Goal: Entertainment & Leisure: Consume media (video, audio)

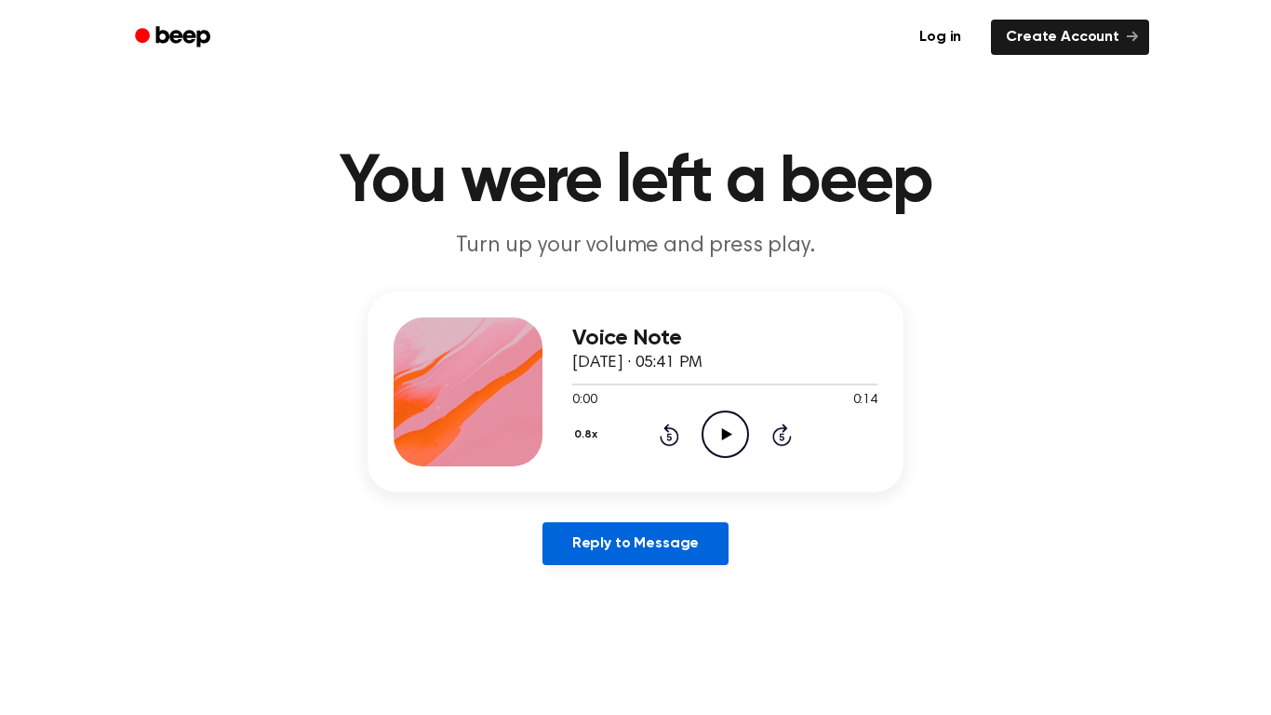
click at [637, 530] on link "Reply to Message" at bounding box center [636, 543] width 186 height 43
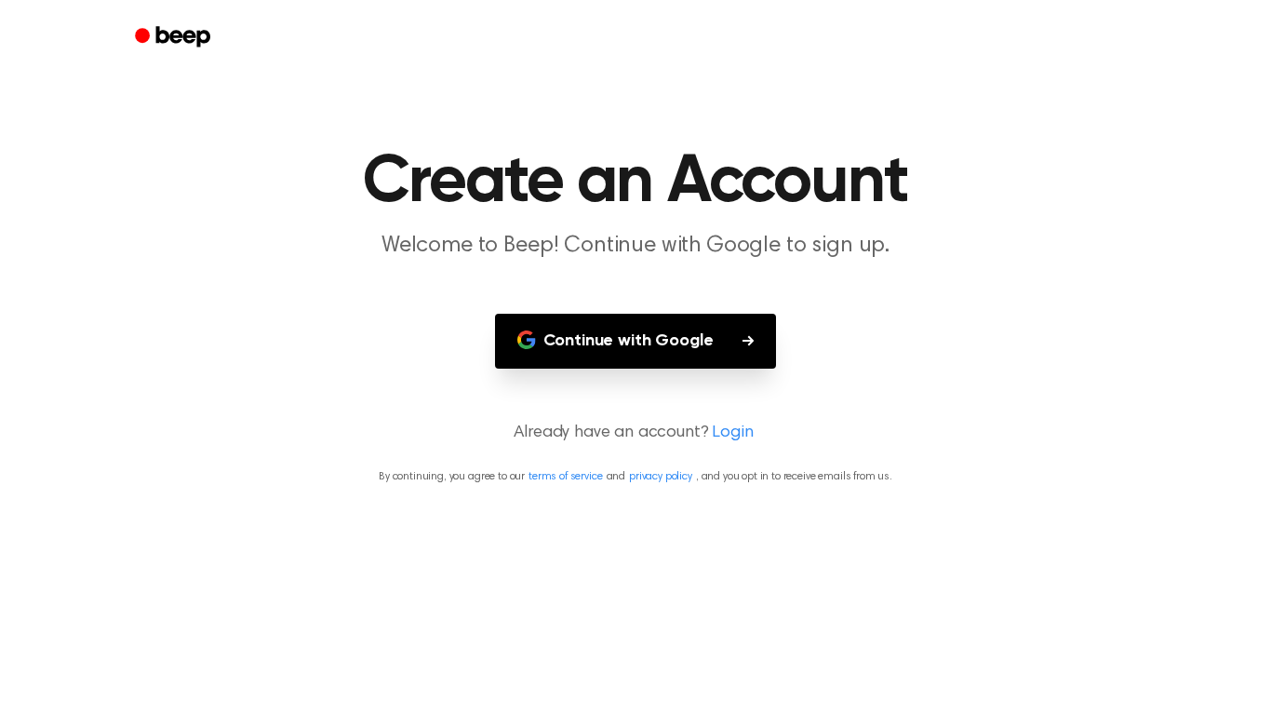
click at [982, 495] on main "Create an Account Welcome to Beep! Continue with Google to sign up. Continue wi…" at bounding box center [635, 357] width 1271 height 715
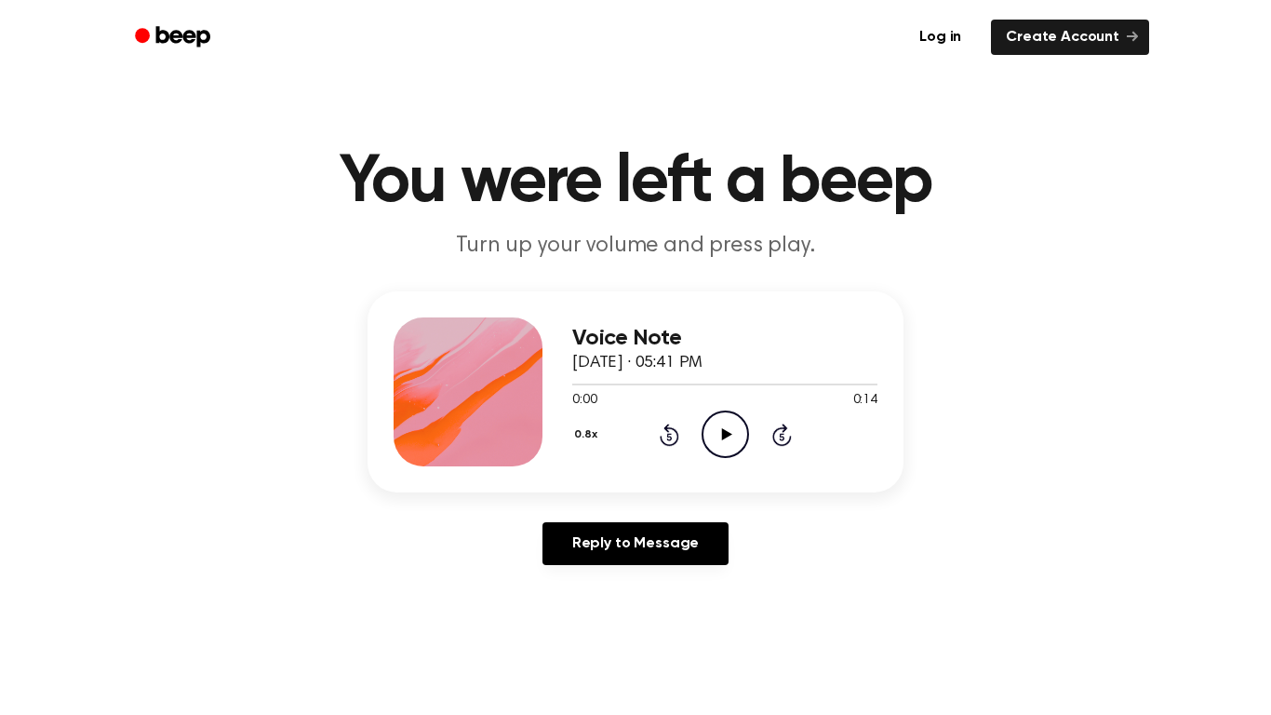
click at [750, 423] on div "0.8x Rewind 5 seconds Play Audio Skip 5 seconds" at bounding box center [724, 433] width 305 height 47
click at [744, 420] on icon "Play Audio" at bounding box center [725, 433] width 47 height 47
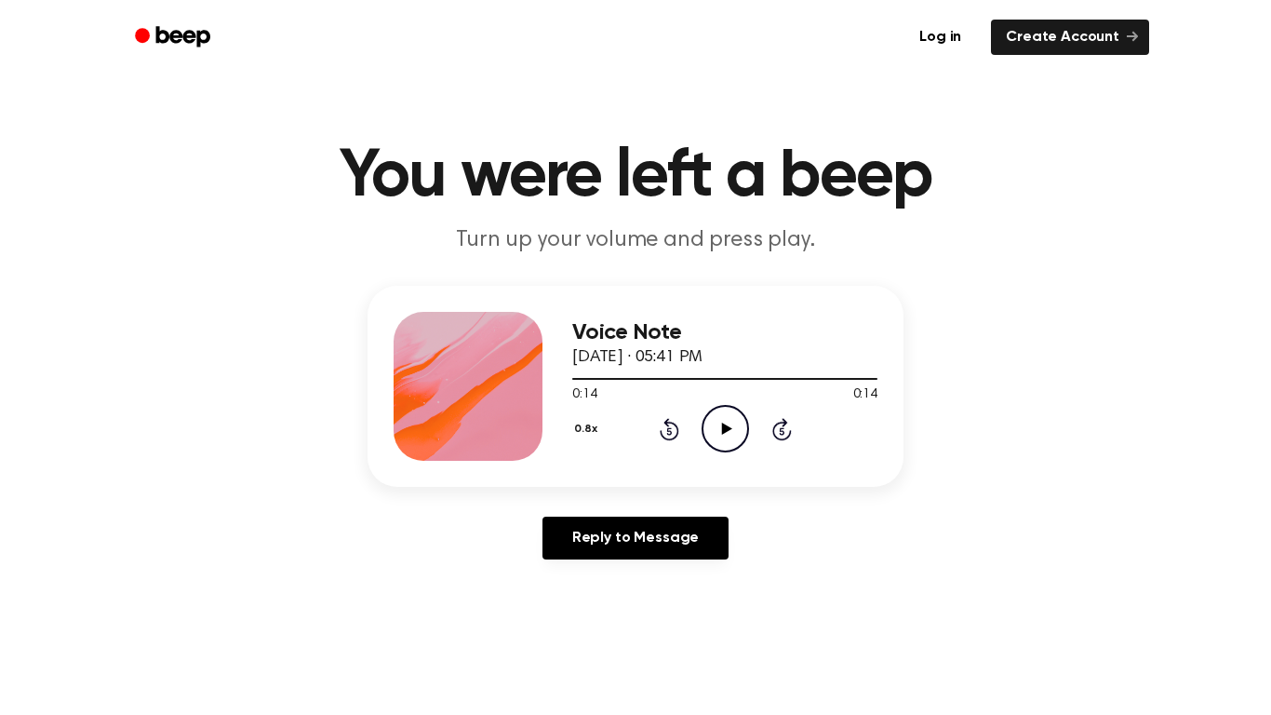
click at [722, 436] on icon "Play Audio" at bounding box center [725, 428] width 47 height 47
click at [714, 427] on icon "Pause Audio" at bounding box center [725, 428] width 47 height 47
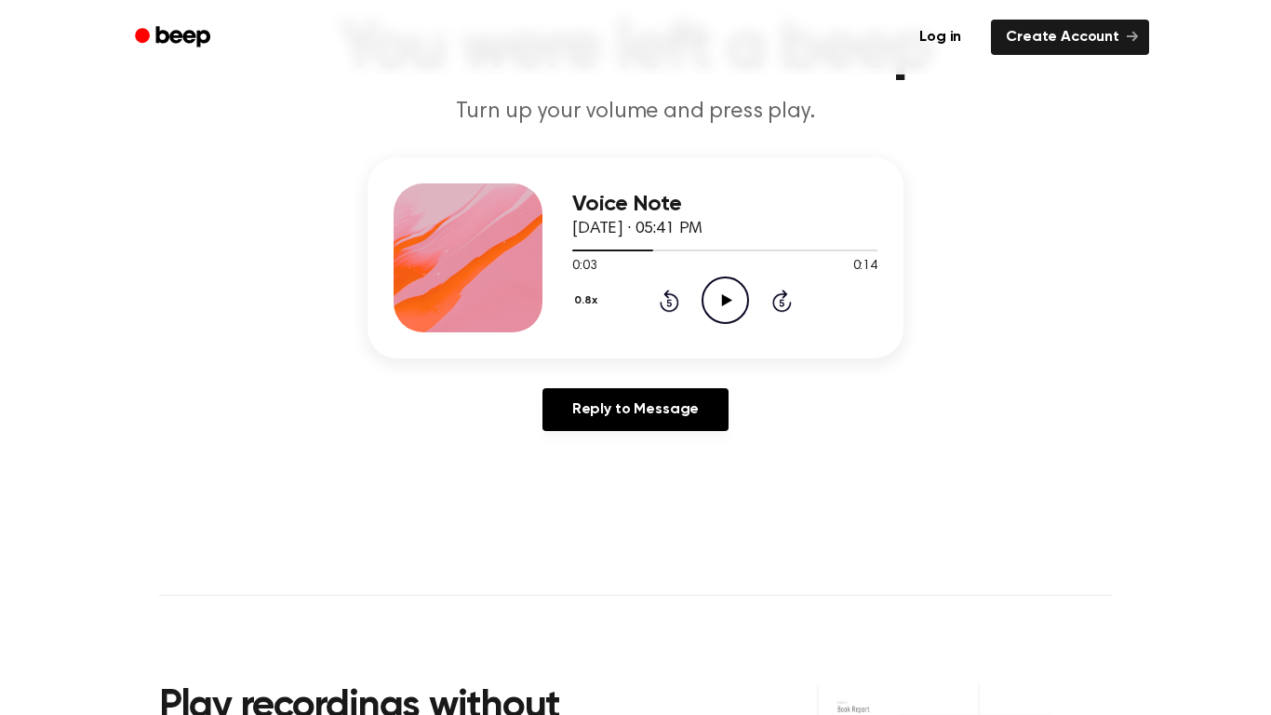
scroll to position [141, 0]
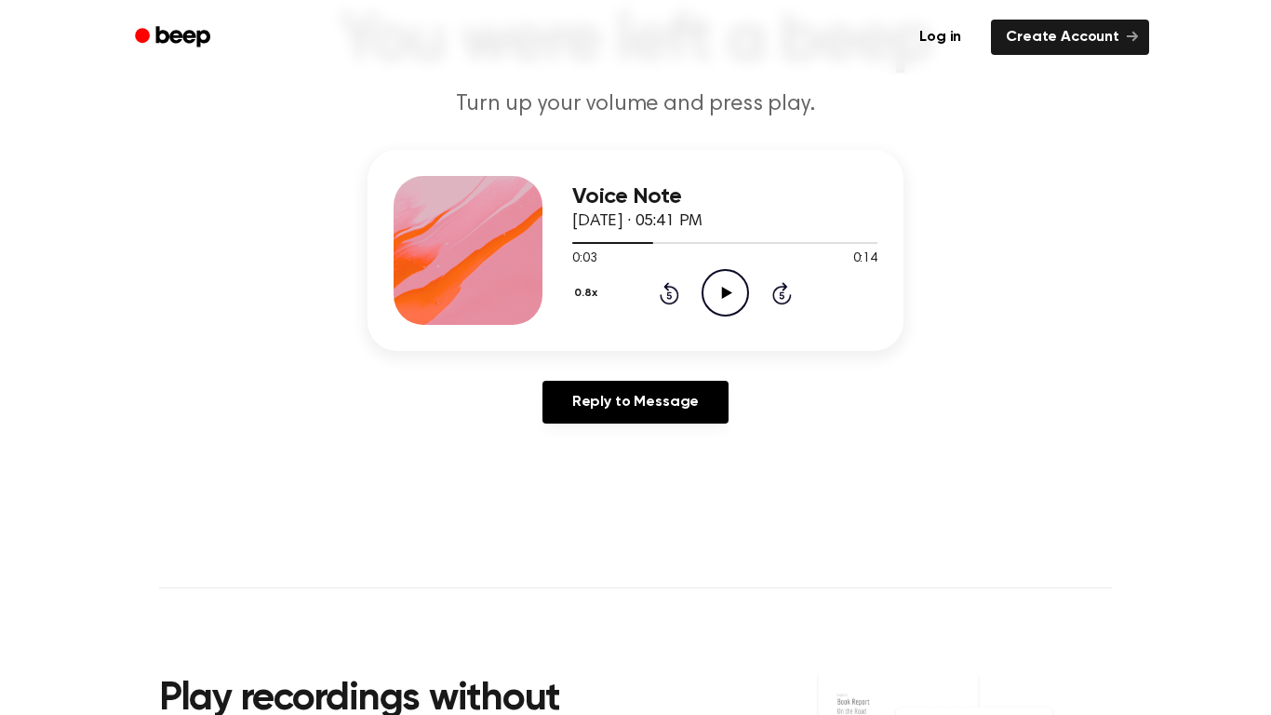
click at [609, 208] on div "Voice Note [DATE] · 05:41 PM" at bounding box center [724, 209] width 305 height 50
click at [610, 220] on span "[DATE] · 05:41 PM" at bounding box center [637, 221] width 130 height 17
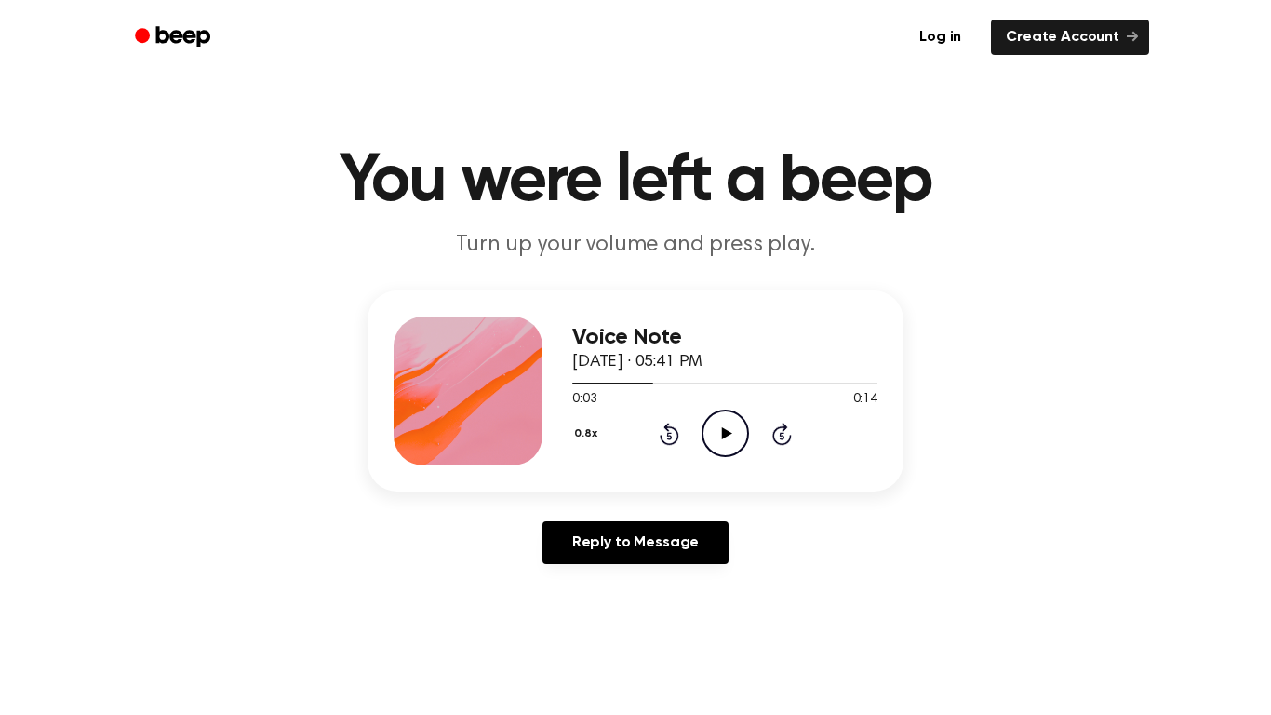
scroll to position [0, 0]
click at [631, 388] on div at bounding box center [724, 383] width 305 height 15
click at [628, 384] on span at bounding box center [623, 384] width 15 height 15
click at [577, 383] on div at bounding box center [600, 384] width 56 height 2
click at [574, 384] on span at bounding box center [569, 384] width 15 height 15
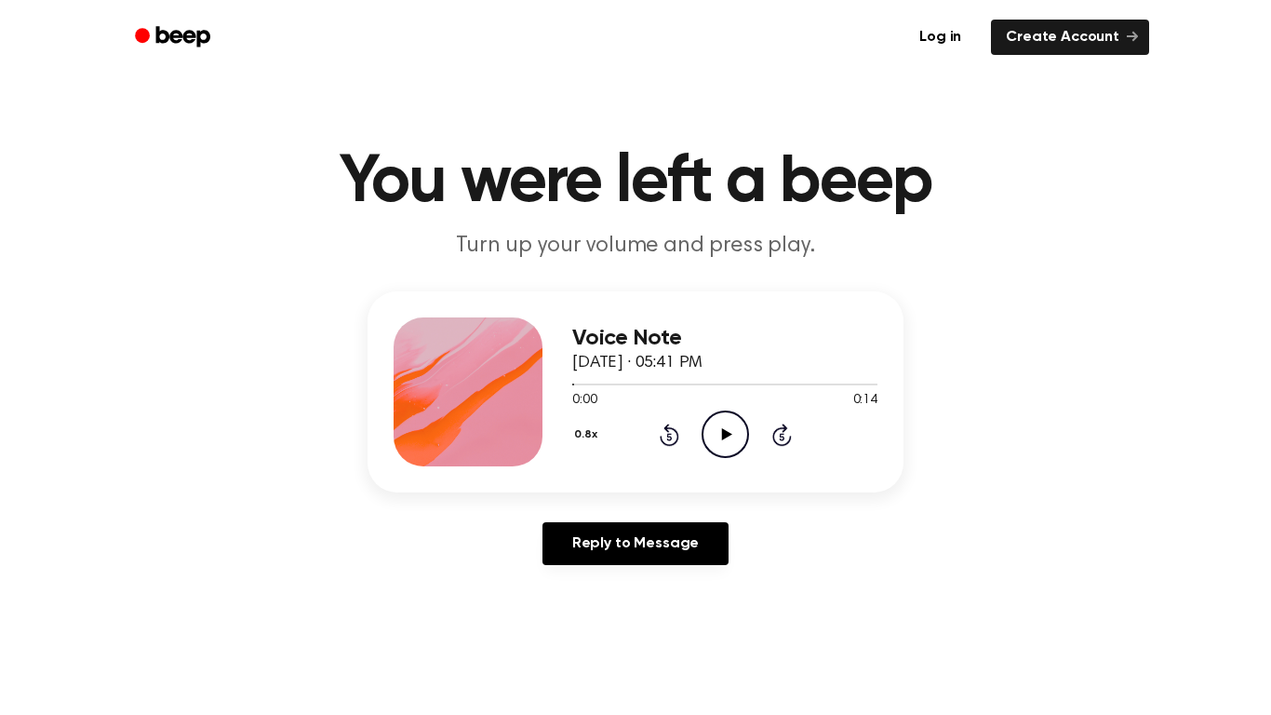
click at [569, 248] on p "Turn up your volume and press play." at bounding box center [635, 246] width 715 height 31
click at [723, 427] on icon "Play Audio" at bounding box center [725, 433] width 47 height 47
click at [569, 248] on p "Turn up your volume and press play." at bounding box center [635, 246] width 715 height 31
click at [737, 410] on icon "Pause Audio" at bounding box center [725, 433] width 47 height 47
click at [728, 439] on icon "Play Audio" at bounding box center [725, 433] width 47 height 47
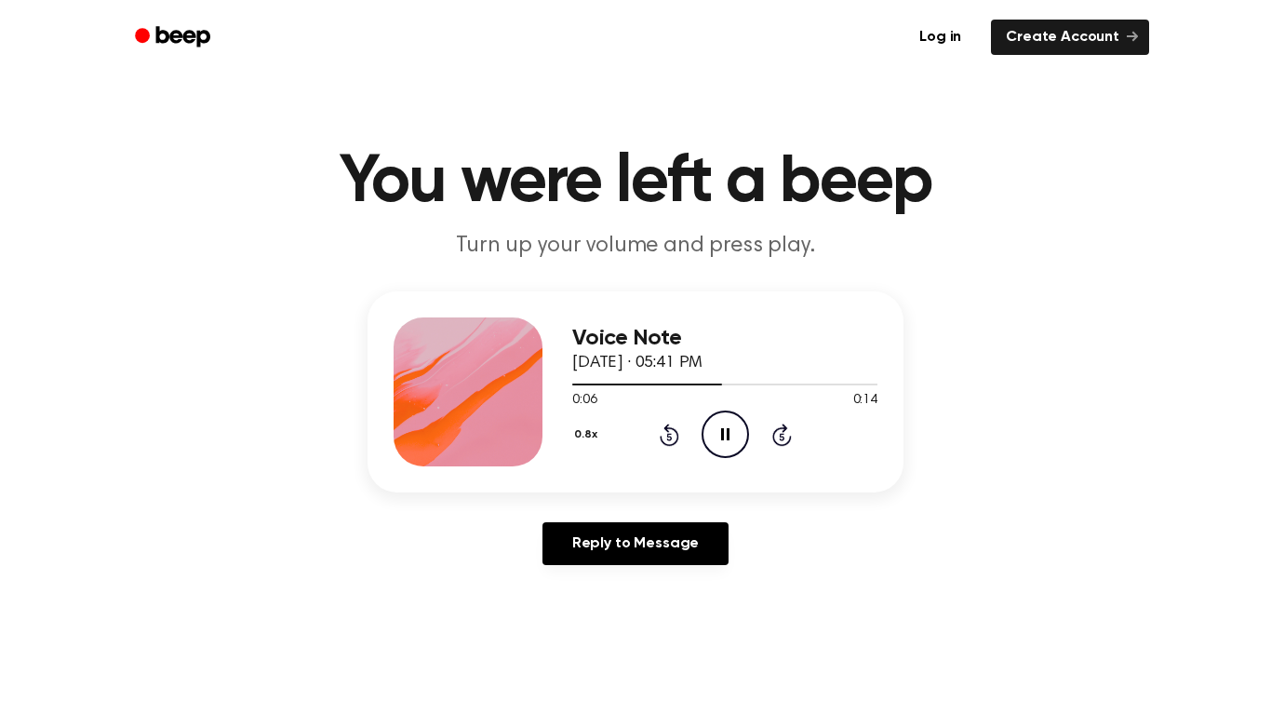
click at [623, 384] on div at bounding box center [647, 384] width 150 height 2
click at [594, 380] on div at bounding box center [724, 383] width 305 height 15
click at [712, 449] on icon "Play Audio" at bounding box center [725, 433] width 47 height 47
click at [699, 420] on div "0.8x Rewind 5 seconds Pause Audio Skip 5 seconds" at bounding box center [724, 433] width 305 height 47
click at [716, 429] on icon "Pause Audio" at bounding box center [725, 433] width 47 height 47
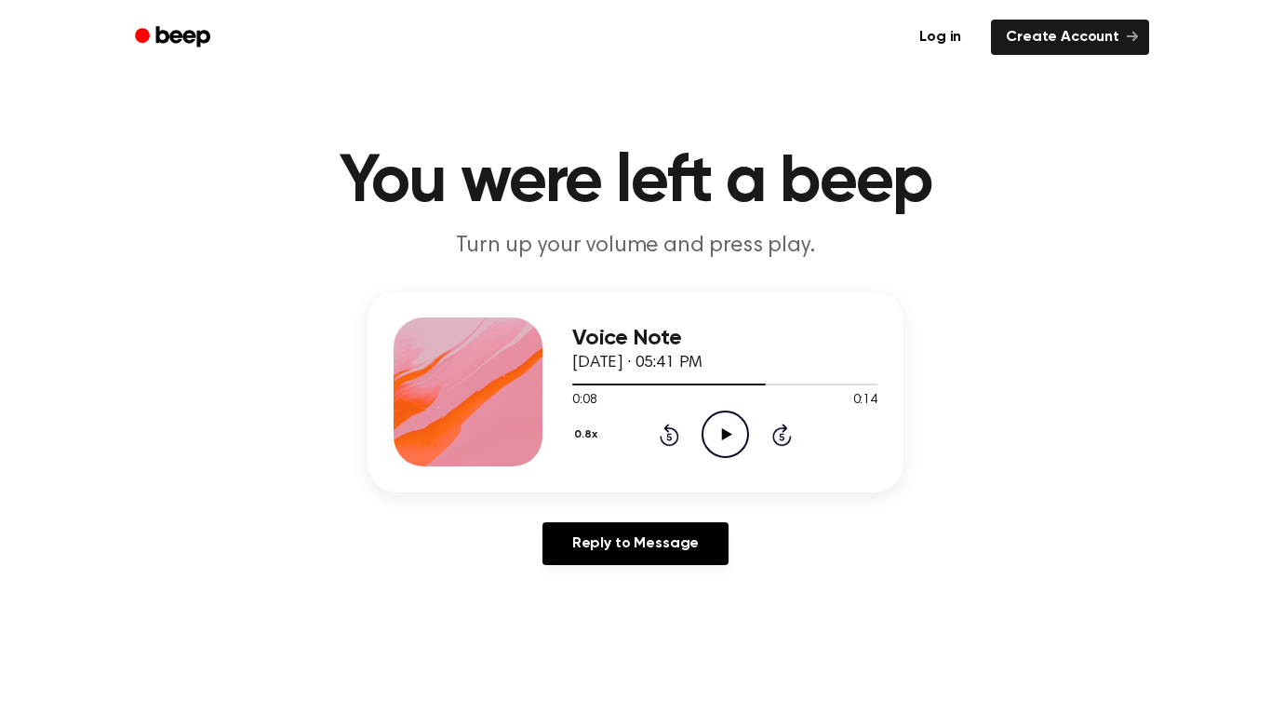
click at [663, 437] on icon "Rewind 5 seconds" at bounding box center [669, 434] width 20 height 24
click at [717, 438] on icon "Play Audio" at bounding box center [725, 433] width 47 height 47
click at [717, 415] on icon "Pause Audio" at bounding box center [725, 433] width 47 height 47
click at [717, 424] on icon "Play Audio" at bounding box center [725, 433] width 47 height 47
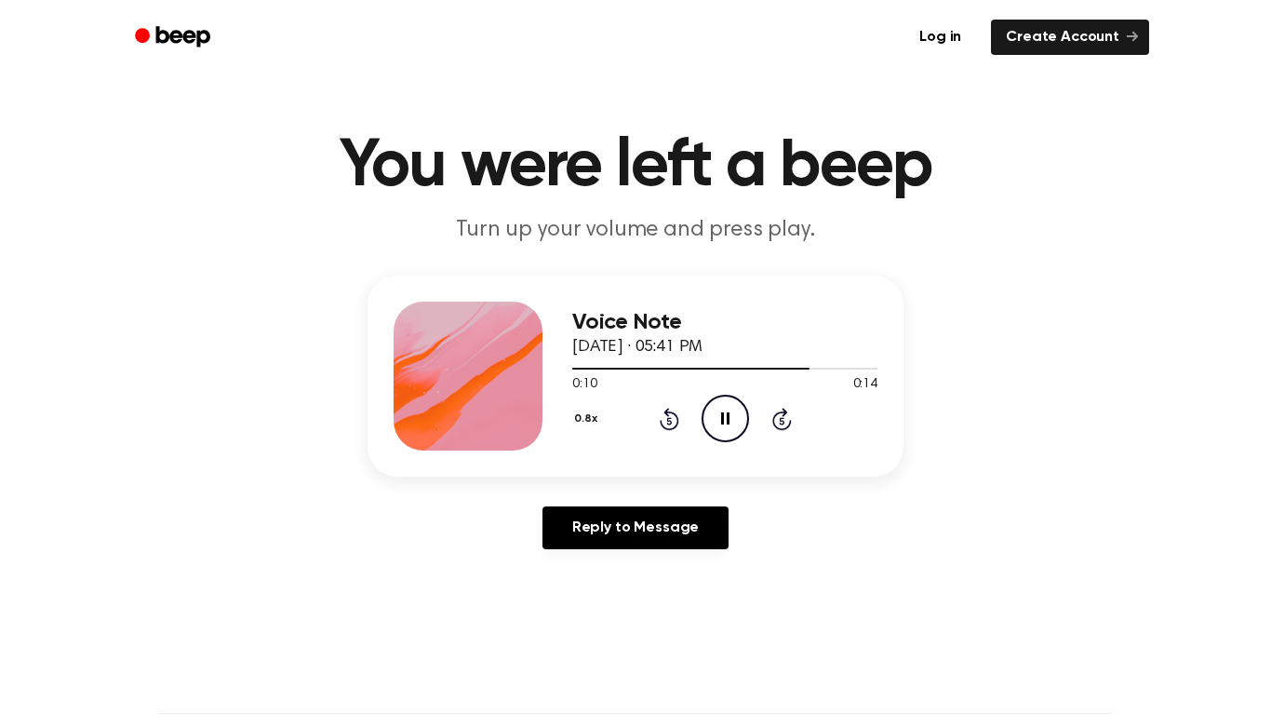
click at [669, 421] on icon at bounding box center [668, 420] width 5 height 7
click at [715, 406] on icon "Play Audio" at bounding box center [725, 418] width 47 height 47
